Goal: Transaction & Acquisition: Book appointment/travel/reservation

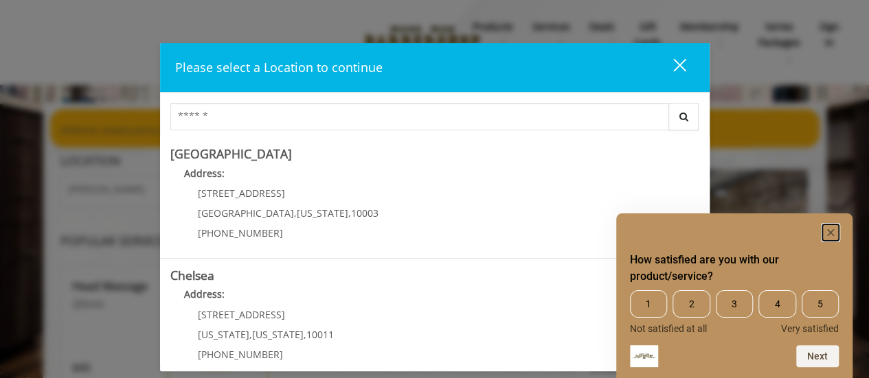
click at [834, 231] on rect "Hide survey" at bounding box center [830, 233] width 16 height 16
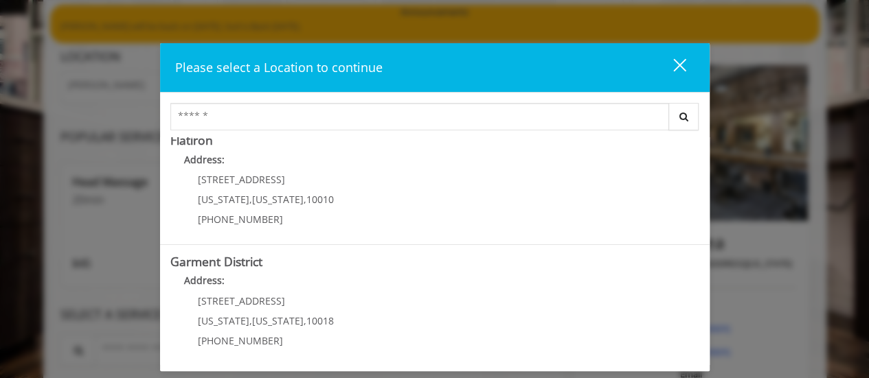
scroll to position [106, 0]
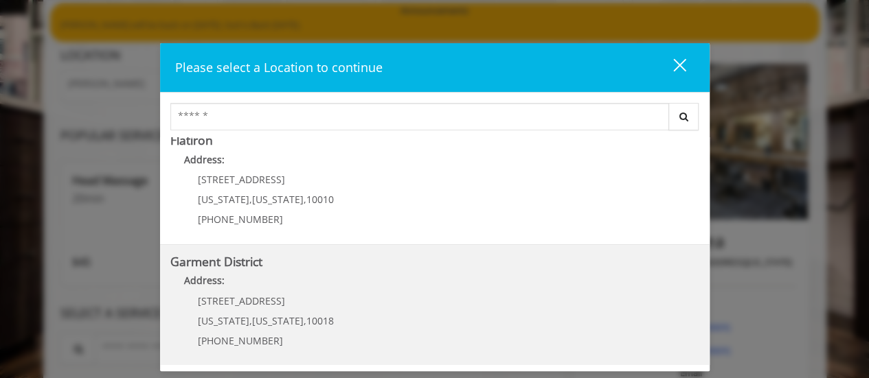
click at [323, 288] on District "Address:" at bounding box center [434, 284] width 529 height 22
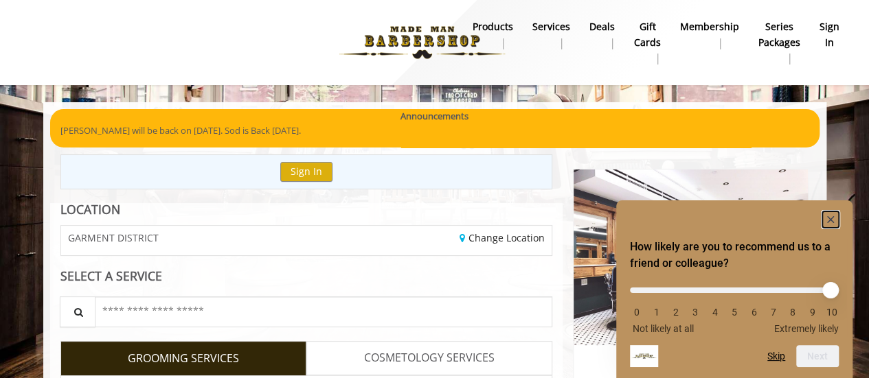
click at [827, 222] on icon "Hide survey" at bounding box center [830, 219] width 7 height 7
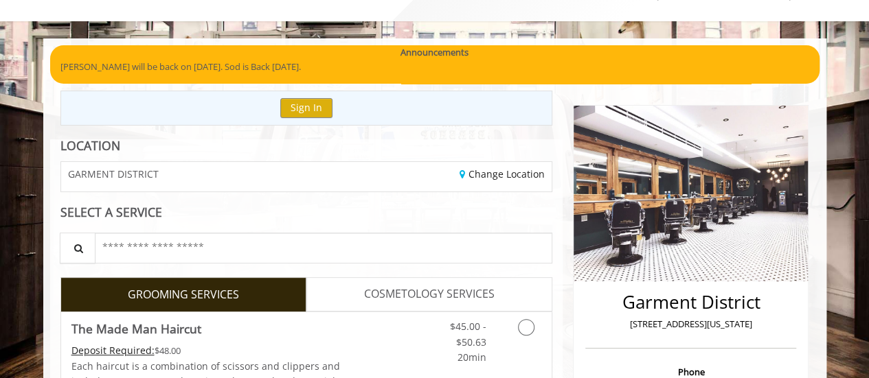
scroll to position [258, 0]
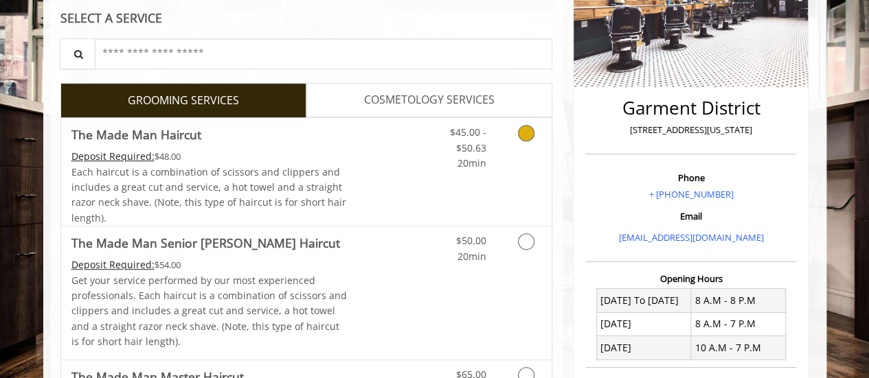
click at [212, 183] on span "Each haircut is a combination of scissors and clippers and includes a great cut…" at bounding box center [208, 194] width 275 height 59
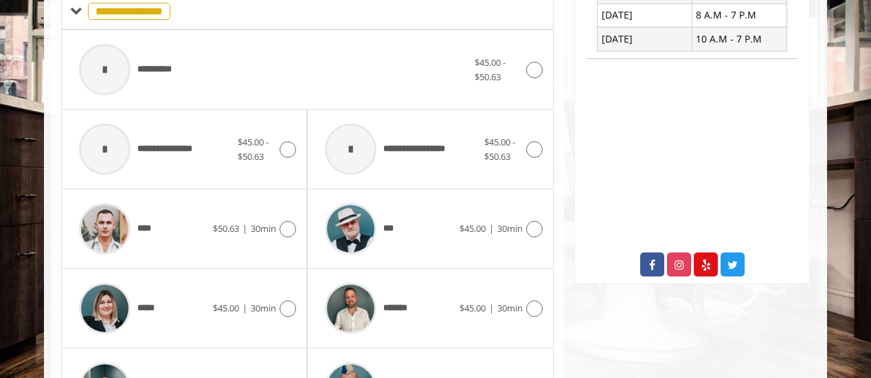
scroll to position [552, 0]
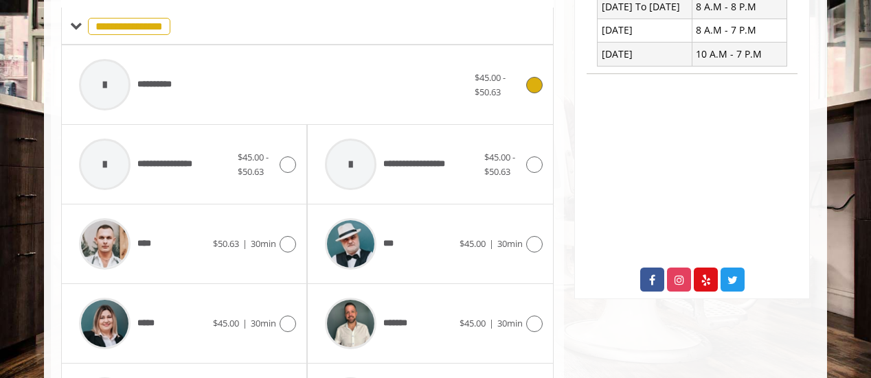
click at [222, 63] on div "**********" at bounding box center [273, 84] width 402 height 65
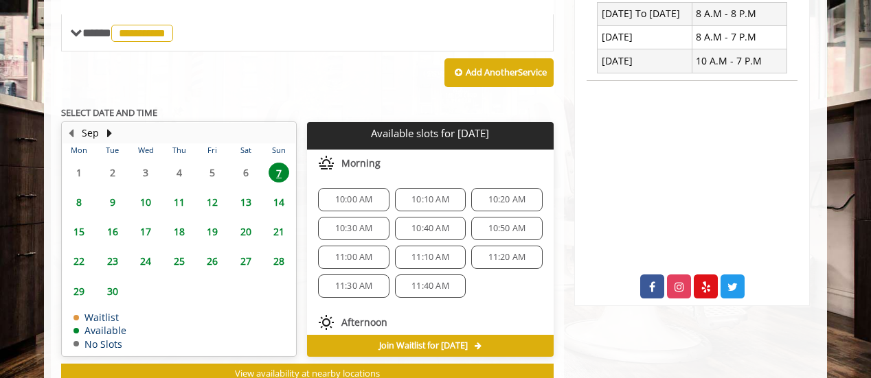
scroll to position [545, 0]
click at [356, 252] on span "11:00 AM" at bounding box center [354, 257] width 38 height 11
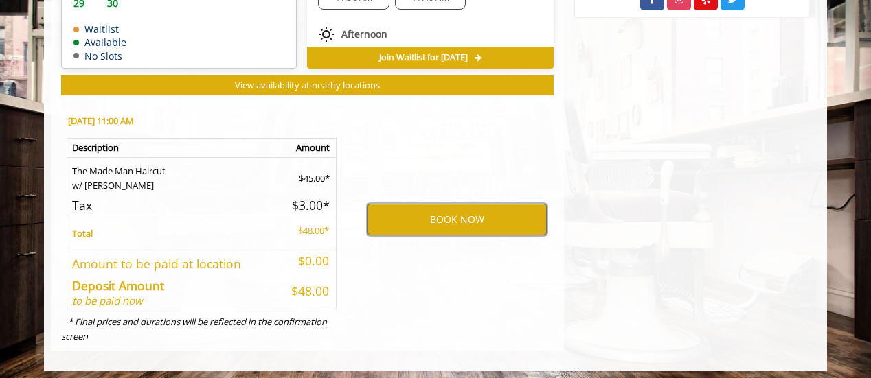
scroll to position [834, 0]
click at [461, 210] on button "BOOK NOW" at bounding box center [456, 220] width 179 height 32
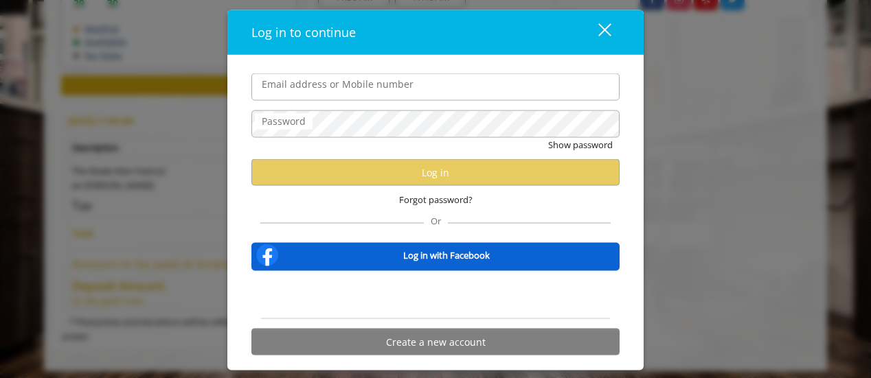
type input "**********"
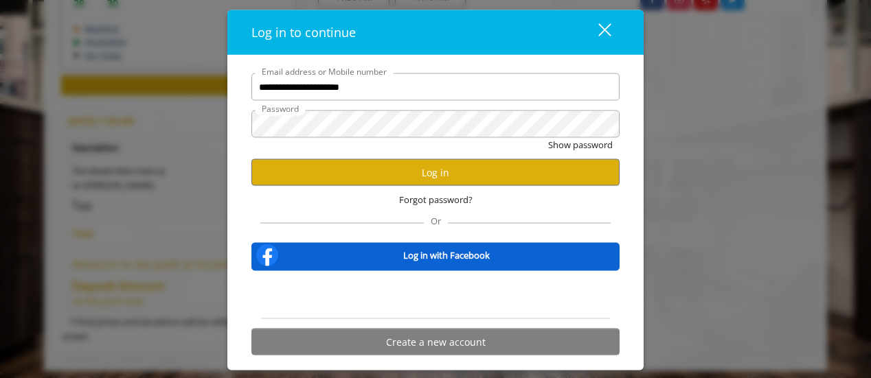
scroll to position [0, 0]
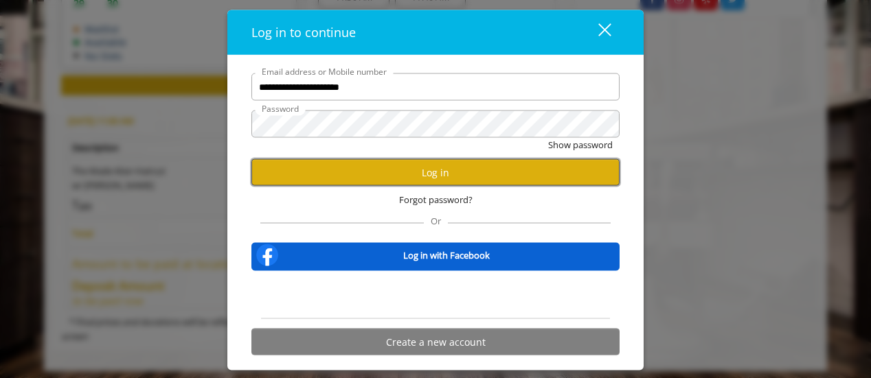
click at [393, 178] on button "Log in" at bounding box center [435, 172] width 368 height 27
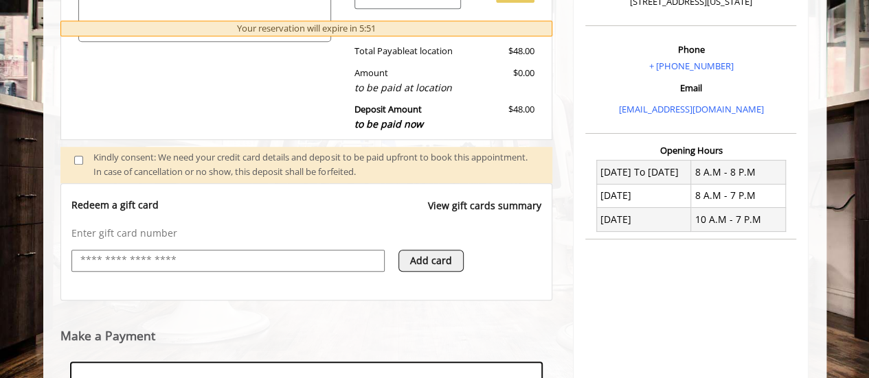
scroll to position [597, 0]
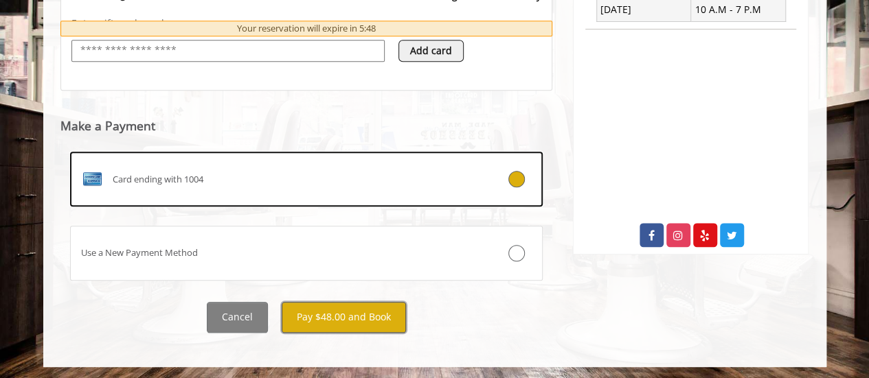
click at [335, 317] on button "Pay $48.00 and Book" at bounding box center [344, 317] width 124 height 31
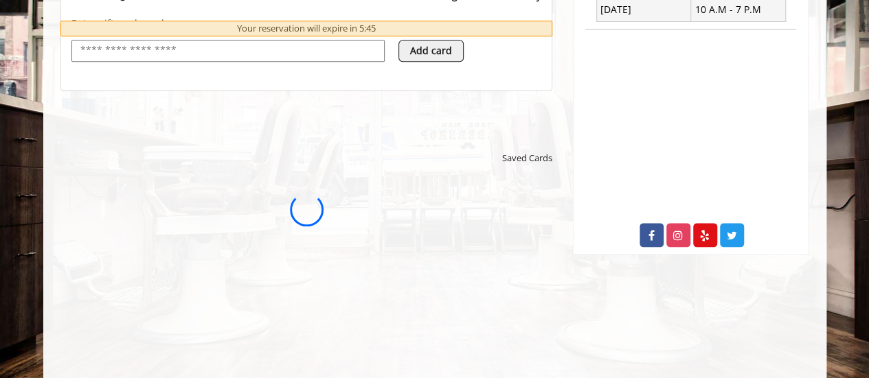
scroll to position [0, 0]
